Goal: Task Accomplishment & Management: Use online tool/utility

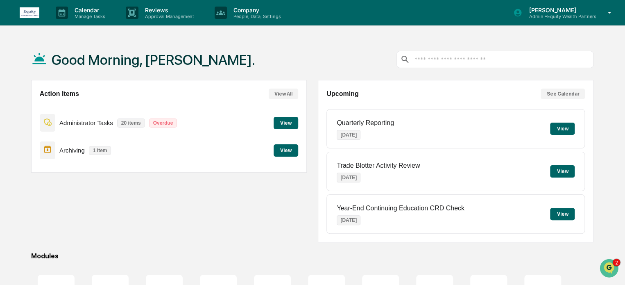
click at [288, 153] on button "View" at bounding box center [285, 150] width 25 height 12
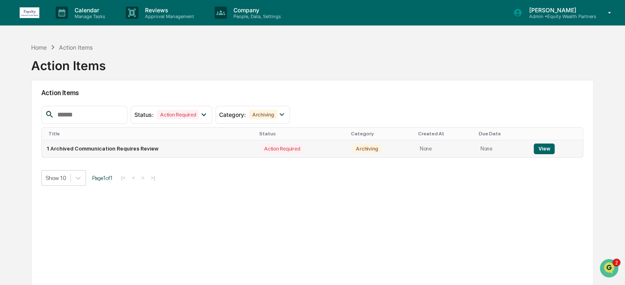
click at [542, 148] on button "View" at bounding box center [543, 148] width 21 height 11
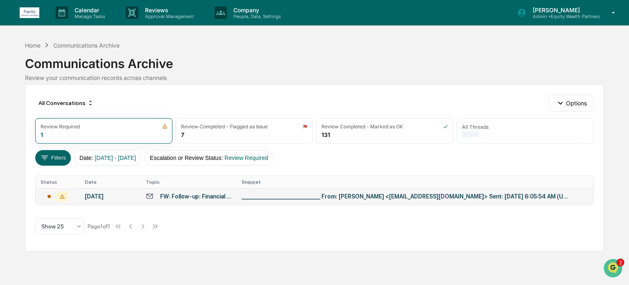
click at [164, 202] on td "FW: Follow-up: Financial Plan Meeting" at bounding box center [189, 196] width 96 height 16
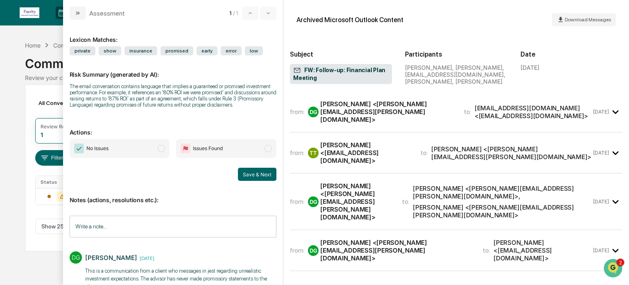
click at [159, 149] on span "modal" at bounding box center [161, 148] width 7 height 7
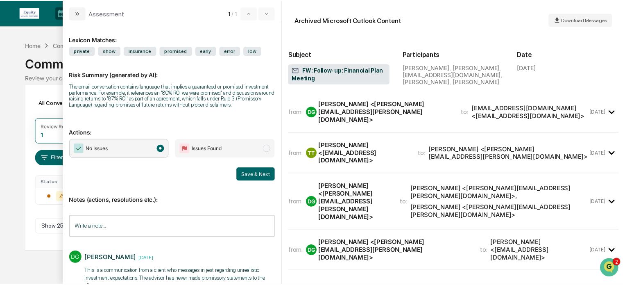
scroll to position [20, 0]
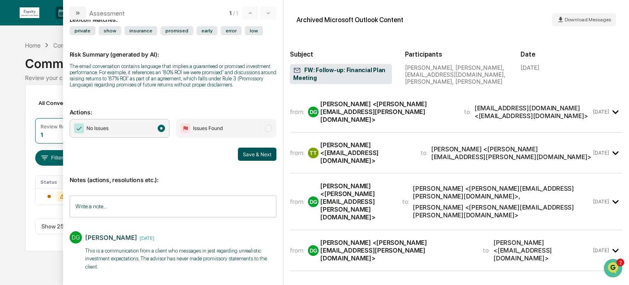
click at [257, 154] on button "Save & Next" at bounding box center [257, 153] width 38 height 13
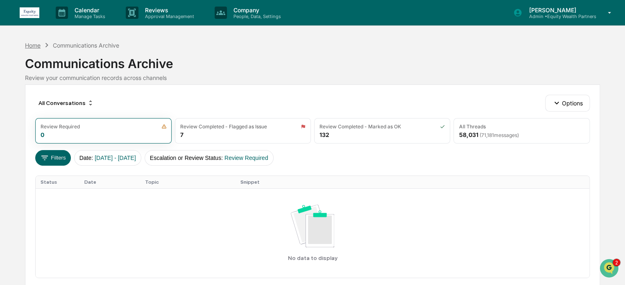
click at [32, 44] on div "Home" at bounding box center [33, 45] width 16 height 7
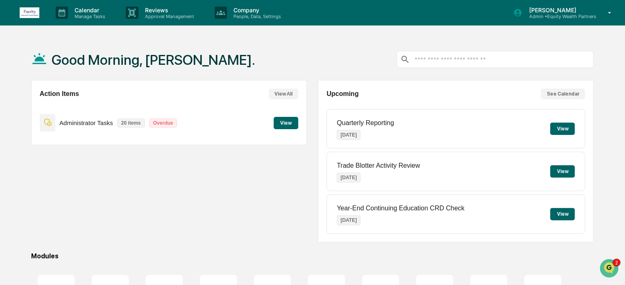
click at [290, 124] on button "View" at bounding box center [285, 123] width 25 height 12
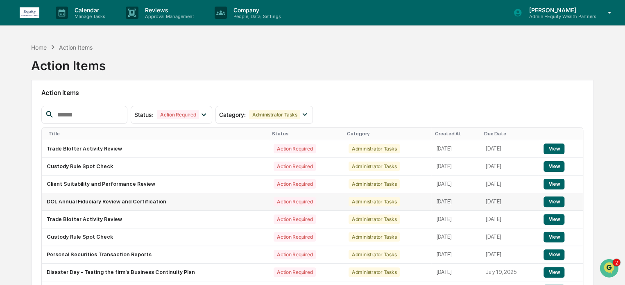
click at [555, 202] on button "View" at bounding box center [553, 201] width 21 height 11
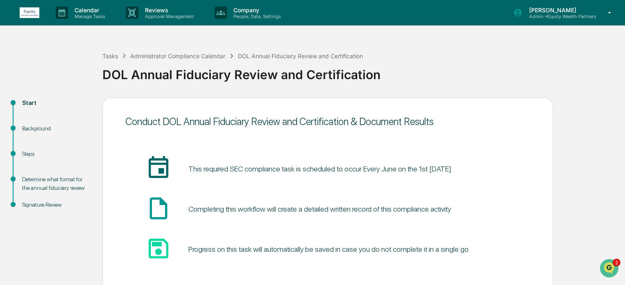
scroll to position [45, 0]
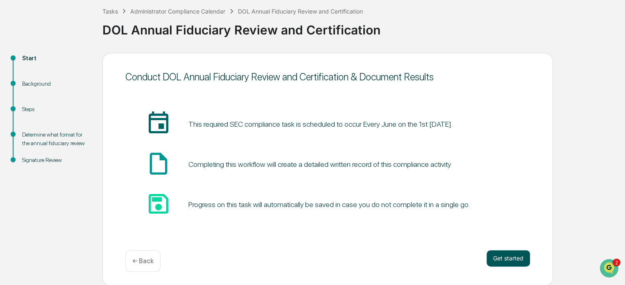
click at [509, 259] on button "Get started" at bounding box center [507, 258] width 43 height 16
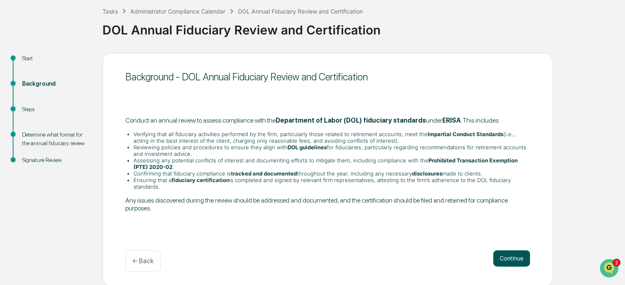
click at [515, 258] on button "Continue" at bounding box center [511, 258] width 37 height 16
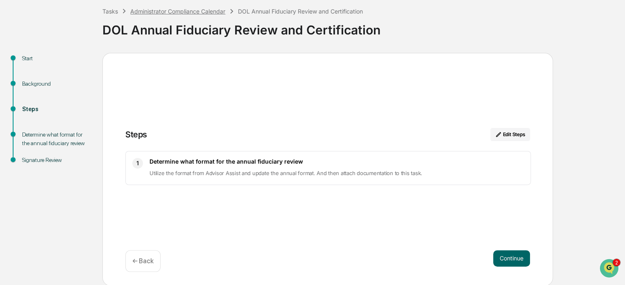
click at [187, 9] on div "Administrator Compliance Calendar" at bounding box center [177, 11] width 95 height 7
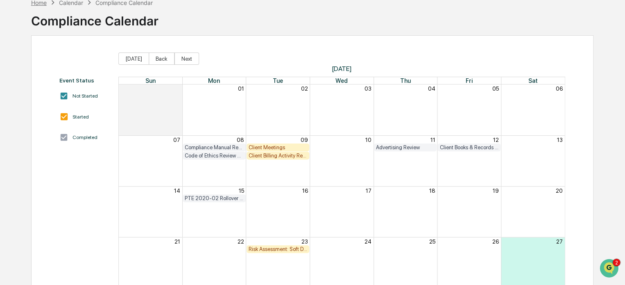
click at [42, 3] on div "Home" at bounding box center [39, 2] width 16 height 7
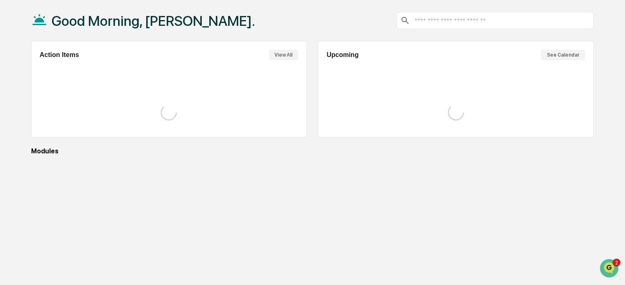
scroll to position [45, 0]
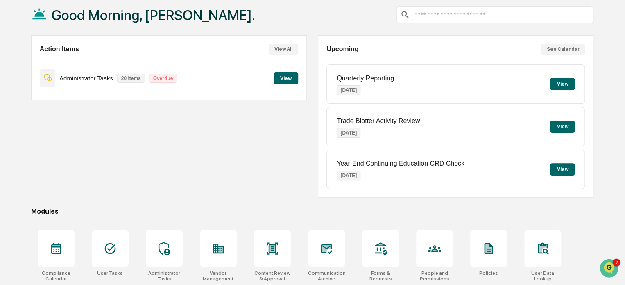
click at [285, 79] on button "View" at bounding box center [285, 78] width 25 height 12
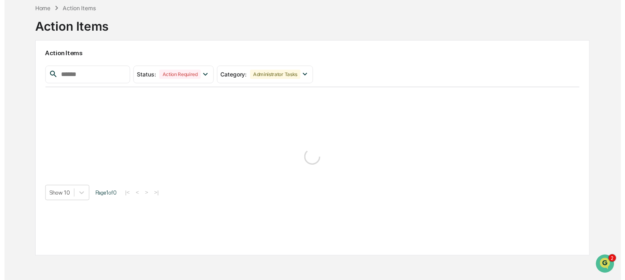
scroll to position [45, 0]
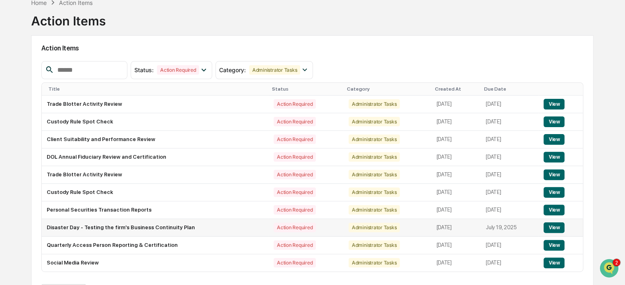
click at [552, 226] on button "View" at bounding box center [553, 227] width 21 height 11
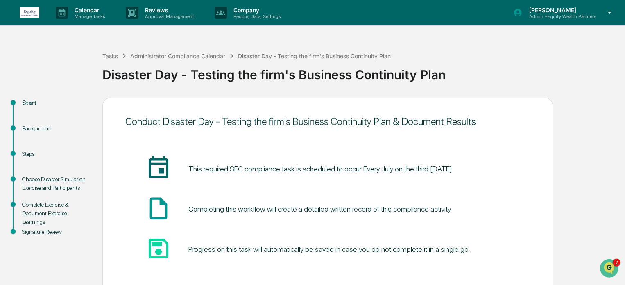
scroll to position [45, 0]
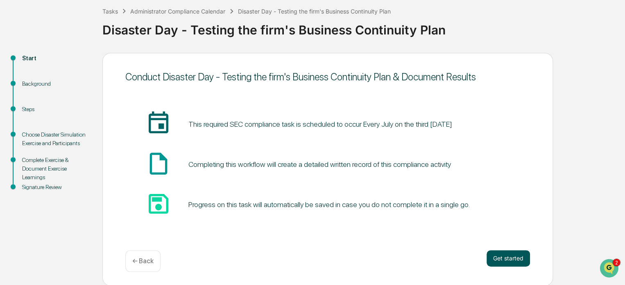
click at [516, 255] on button "Get started" at bounding box center [507, 258] width 43 height 16
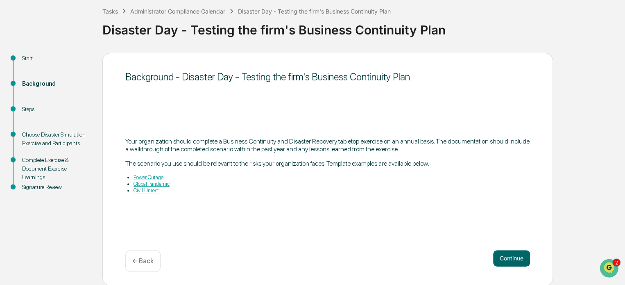
click at [150, 176] on link "Power Outage" at bounding box center [148, 177] width 30 height 6
click at [107, 9] on div "Tasks" at bounding box center [110, 11] width 16 height 7
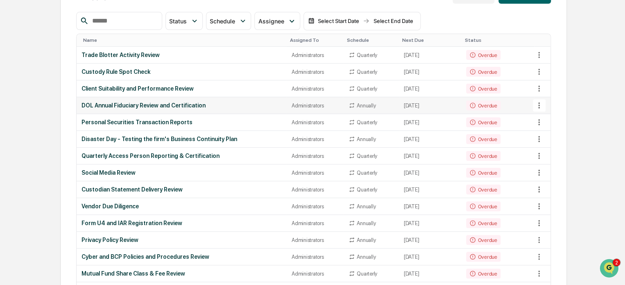
scroll to position [99, 0]
click at [169, 187] on div "Custodian Statement Delivery Review" at bounding box center [181, 188] width 200 height 7
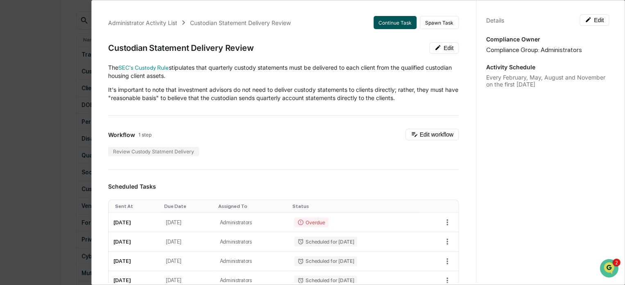
click at [389, 21] on button "Continue Task" at bounding box center [394, 22] width 43 height 13
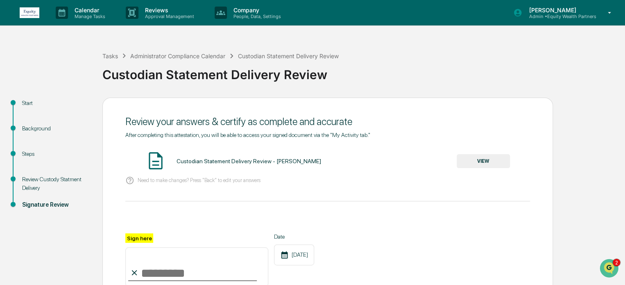
click at [487, 164] on button "VIEW" at bounding box center [483, 161] width 53 height 14
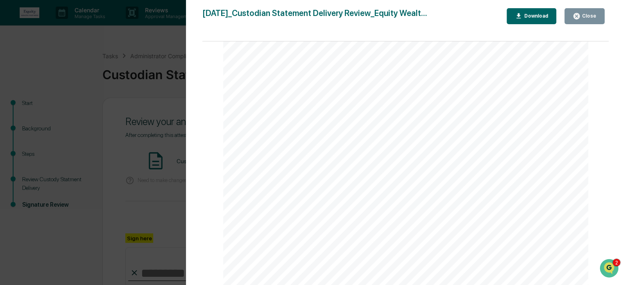
scroll to position [742, 0]
click at [587, 18] on div "Close" at bounding box center [588, 16] width 16 height 6
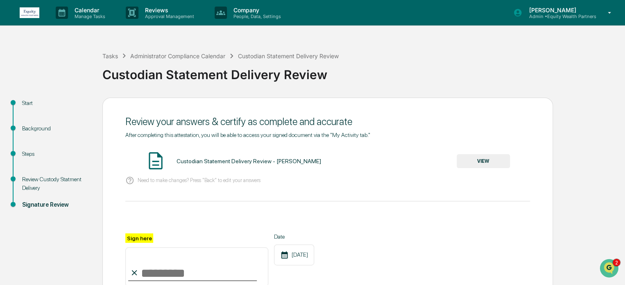
click at [172, 271] on input "Sign here" at bounding box center [196, 266] width 143 height 39
type input "**********"
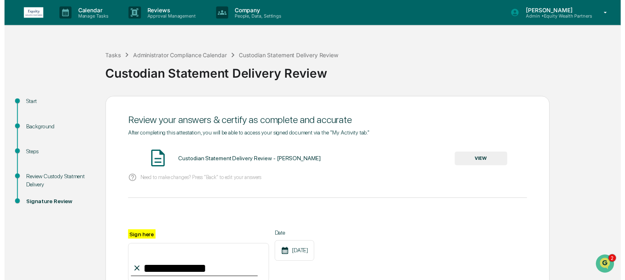
scroll to position [96, 0]
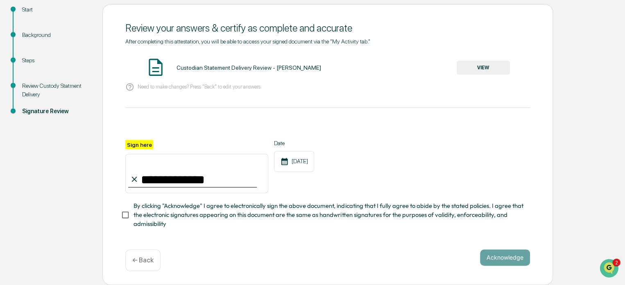
click at [146, 262] on div "← Back" at bounding box center [142, 260] width 35 height 22
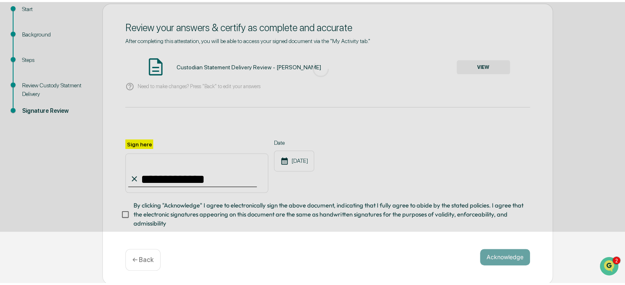
scroll to position [6, 0]
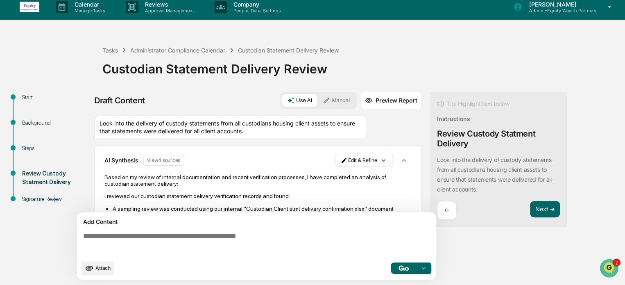
click at [54, 194] on div "Signature Review" at bounding box center [55, 198] width 67 height 9
click at [50, 197] on div "Signature Review" at bounding box center [55, 198] width 67 height 9
click at [547, 206] on button "Next ➔" at bounding box center [545, 209] width 30 height 17
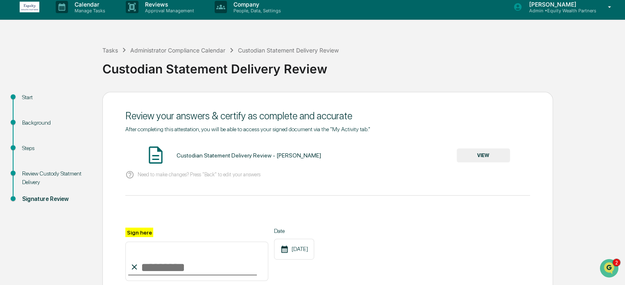
click at [170, 257] on input "Sign here" at bounding box center [196, 260] width 143 height 39
type input "**********"
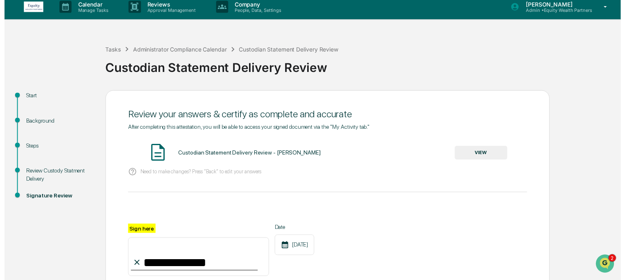
scroll to position [96, 0]
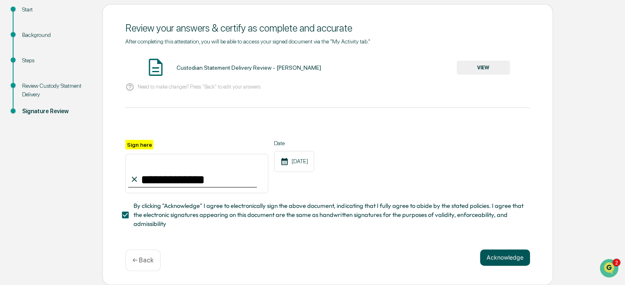
click at [504, 254] on button "Acknowledge" at bounding box center [505, 257] width 50 height 16
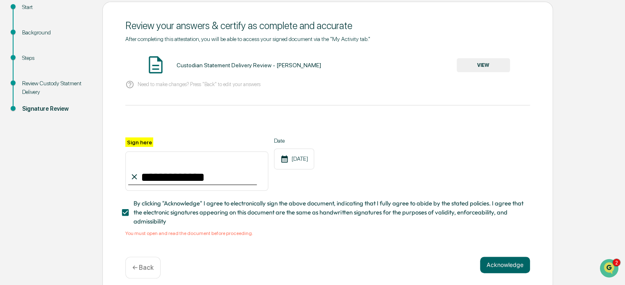
click at [493, 64] on button "VIEW" at bounding box center [483, 65] width 53 height 14
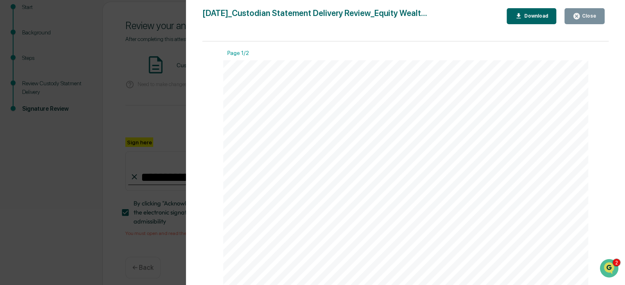
click at [592, 14] on div "Close" at bounding box center [588, 16] width 16 height 6
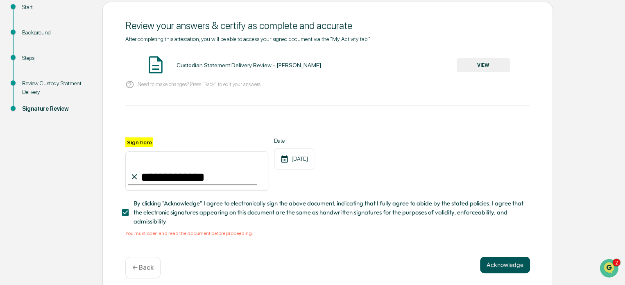
click at [514, 267] on button "Acknowledge" at bounding box center [505, 264] width 50 height 16
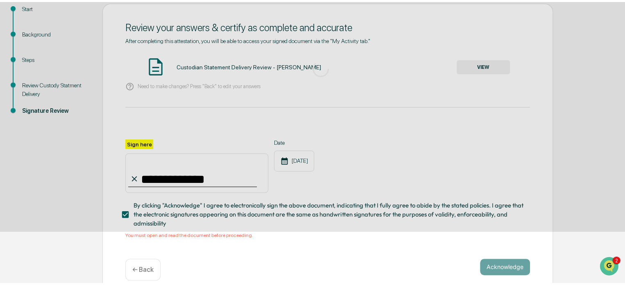
scroll to position [45, 0]
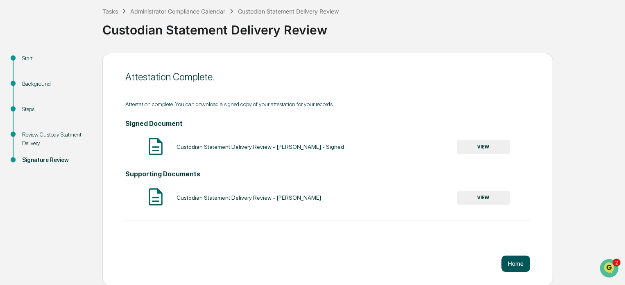
click at [513, 262] on button "Home" at bounding box center [515, 263] width 29 height 16
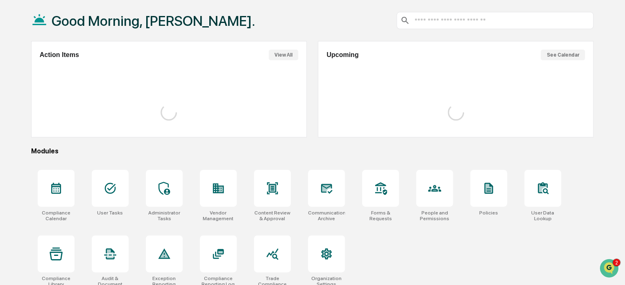
scroll to position [45, 0]
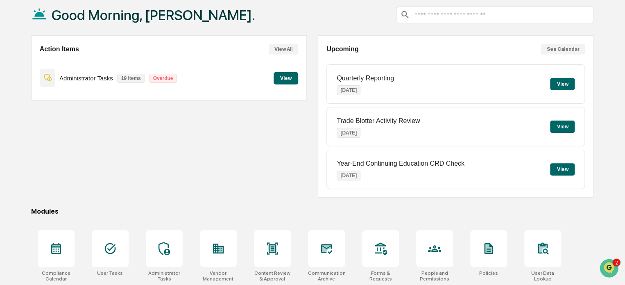
click at [286, 73] on button "View" at bounding box center [285, 78] width 25 height 12
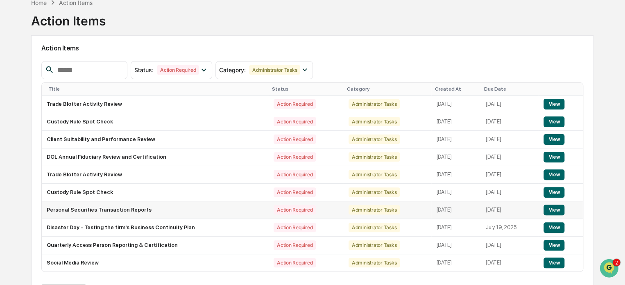
scroll to position [70, 0]
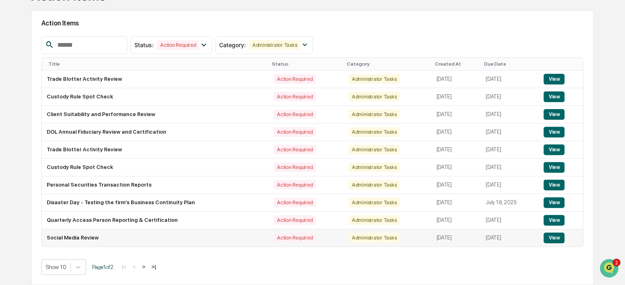
click at [554, 237] on button "View" at bounding box center [553, 237] width 21 height 11
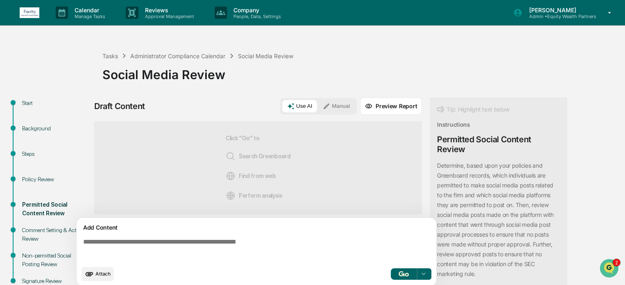
scroll to position [26, 0]
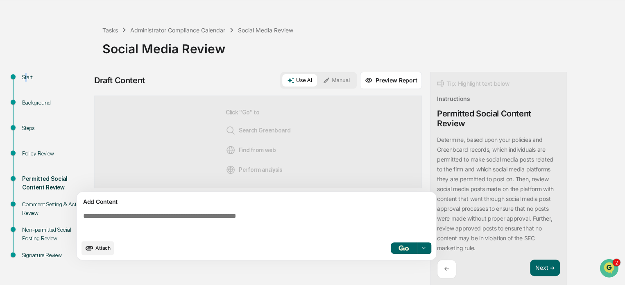
click at [27, 78] on div "Start" at bounding box center [55, 77] width 67 height 9
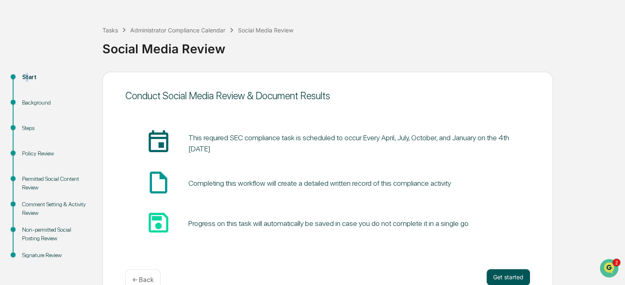
click at [511, 274] on button "Get started" at bounding box center [507, 277] width 43 height 16
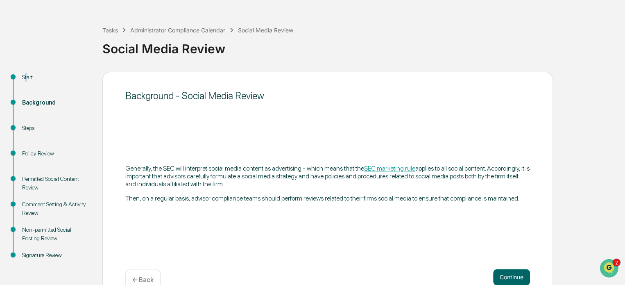
click at [401, 167] on link "SEC marketing rule" at bounding box center [389, 168] width 51 height 8
click at [504, 273] on button "Continue" at bounding box center [511, 277] width 37 height 16
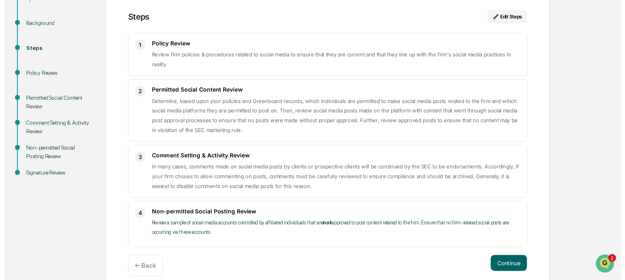
scroll to position [105, 0]
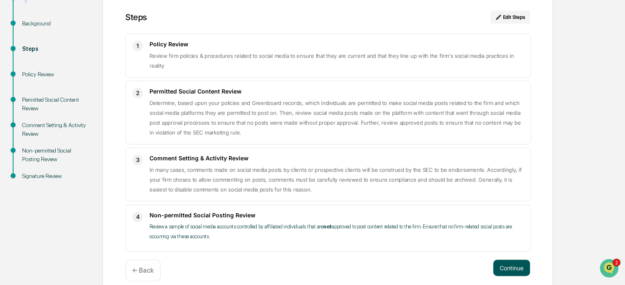
click at [519, 264] on button "Continue" at bounding box center [511, 267] width 37 height 16
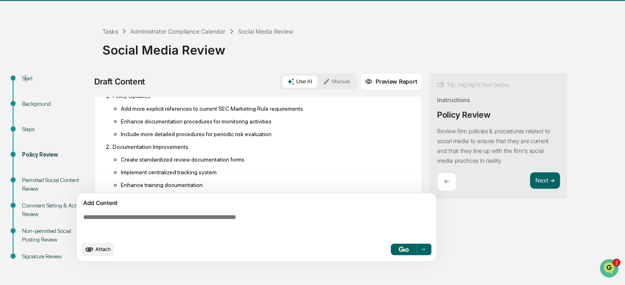
scroll to position [683, 0]
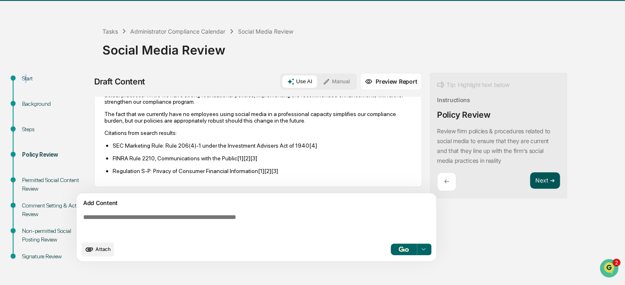
click at [537, 180] on button "Next ➔" at bounding box center [545, 180] width 30 height 17
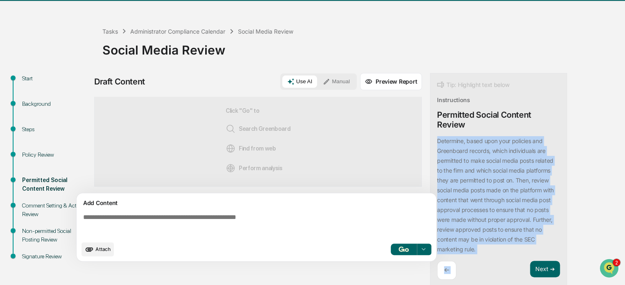
drag, startPoint x: 436, startPoint y: 137, endPoint x: 512, endPoint y: 257, distance: 141.7
click at [512, 257] on div "Tip: Highlight text below Instructions Permitted Social Content Review Determin…" at bounding box center [498, 180] width 137 height 214
click at [499, 245] on div "Determine, based upon your policies and Greenboard records, which individuals a…" at bounding box center [498, 195] width 123 height 118
click at [465, 181] on p "Determine, based upon your policies and Greenboard records, which individuals a…" at bounding box center [495, 194] width 117 height 115
drag, startPoint x: 437, startPoint y: 140, endPoint x: 476, endPoint y: 249, distance: 116.4
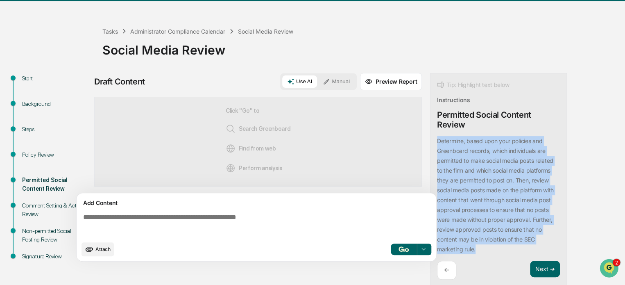
click at [476, 249] on div "Determine, based upon your policies and Greenboard records, which individuals a…" at bounding box center [498, 195] width 123 height 118
copy p "Determine, based upon your policies and Greenboard records, which individuals a…"
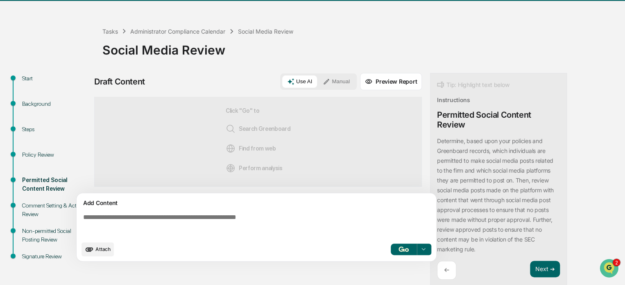
click at [223, 219] on textarea at bounding box center [258, 224] width 356 height 29
paste textarea "**********"
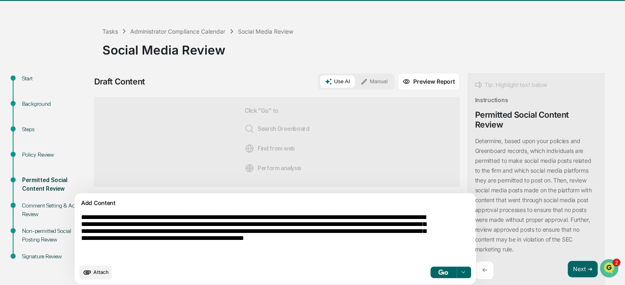
type textarea "**********"
click at [438, 270] on img "button" at bounding box center [443, 271] width 10 height 5
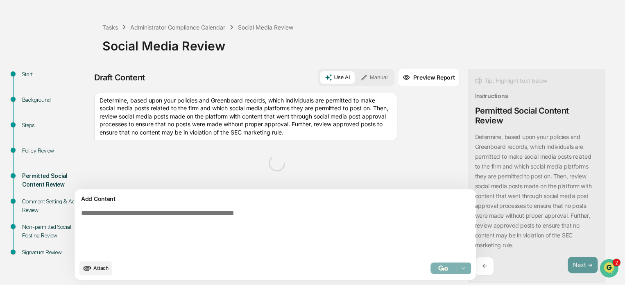
scroll to position [0, 0]
